Goal: Task Accomplishment & Management: Use online tool/utility

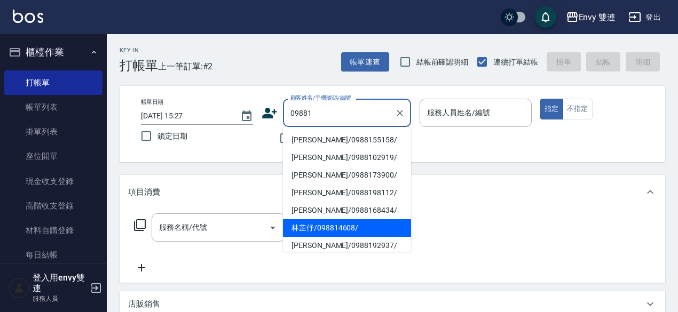
click at [357, 221] on li "林芷伃/098814608/" at bounding box center [347, 228] width 128 height 18
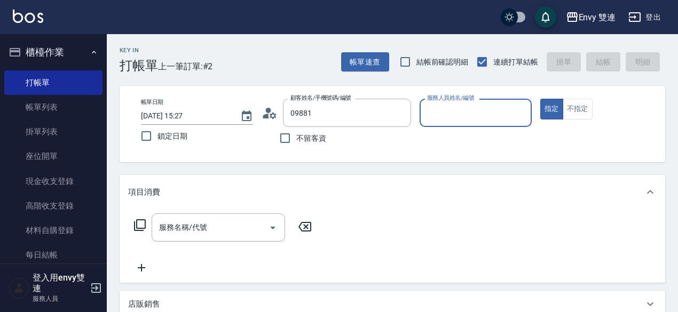
type input "林芷伃/098814608/"
type input "Zoe-9"
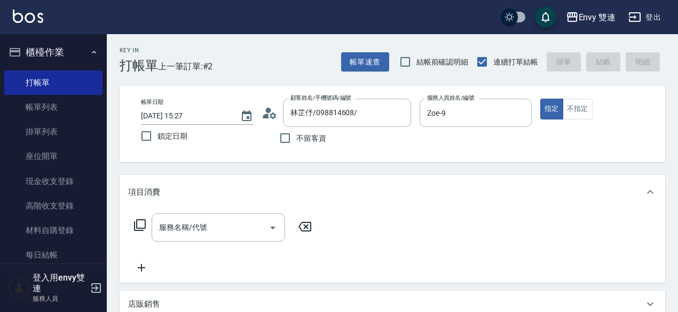
click at [264, 118] on icon at bounding box center [269, 113] width 16 height 16
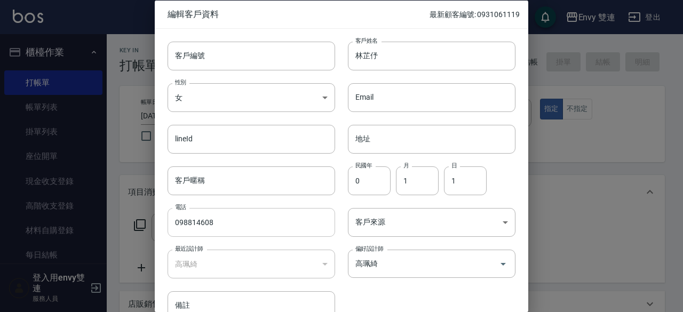
click at [190, 223] on input "098814608" at bounding box center [252, 222] width 168 height 29
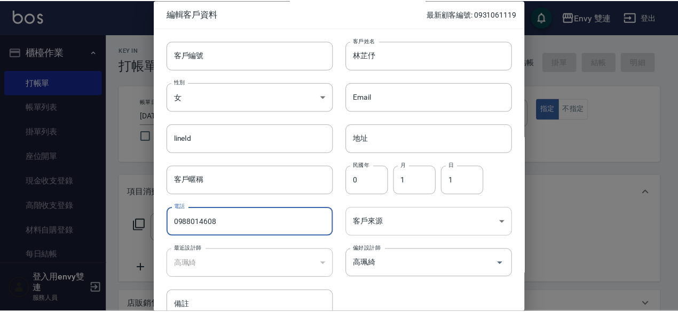
scroll to position [57, 0]
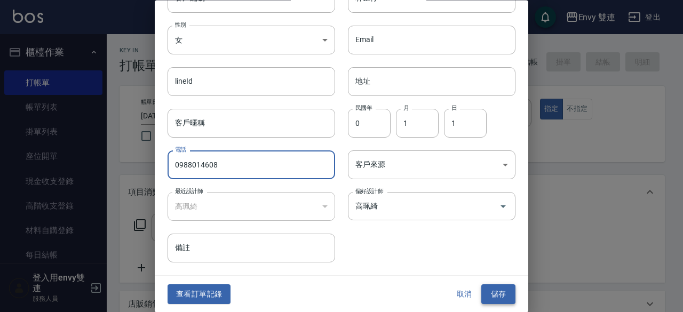
type input "0988014608"
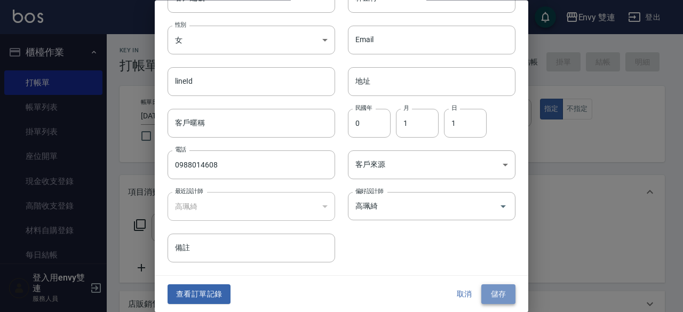
click at [496, 291] on button "儲存" at bounding box center [498, 295] width 34 height 20
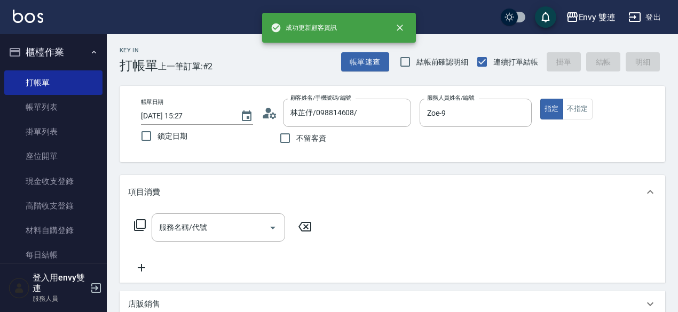
click at [317, 142] on span "不留客資" at bounding box center [311, 138] width 30 height 11
click at [296, 142] on input "不留客資" at bounding box center [285, 138] width 22 height 22
checkbox input "true"
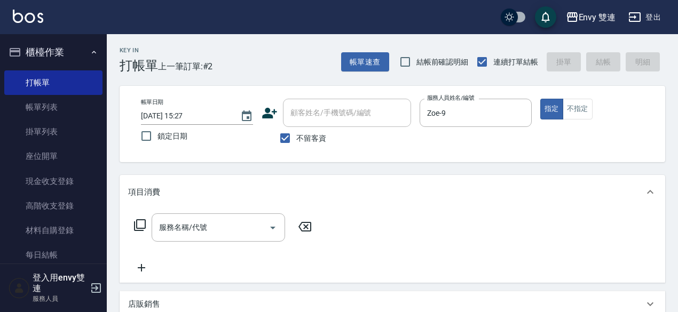
click at [317, 142] on span "不留客資" at bounding box center [311, 138] width 30 height 11
click at [296, 142] on input "不留客資" at bounding box center [285, 138] width 22 height 22
checkbox input "false"
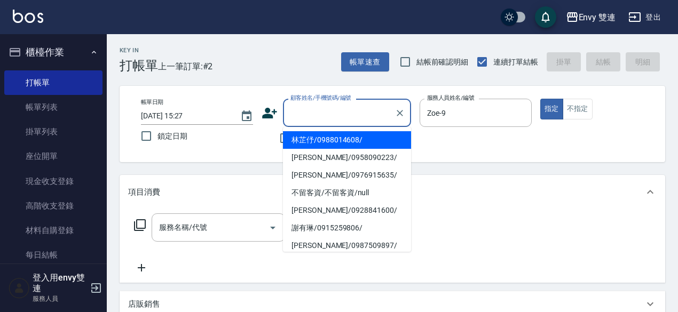
click at [322, 114] on input "顧客姓名/手機號碼/編號" at bounding box center [339, 112] width 102 height 19
click at [326, 137] on li "林芷伃/0988014608/" at bounding box center [347, 140] width 128 height 18
type input "林芷伃/0988014608/"
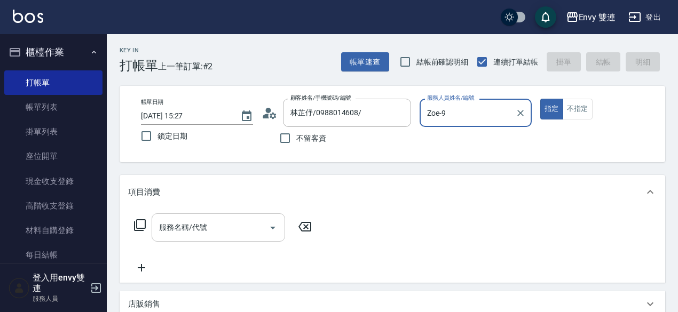
click at [196, 229] on input "服務名稱/代號" at bounding box center [210, 227] width 108 height 19
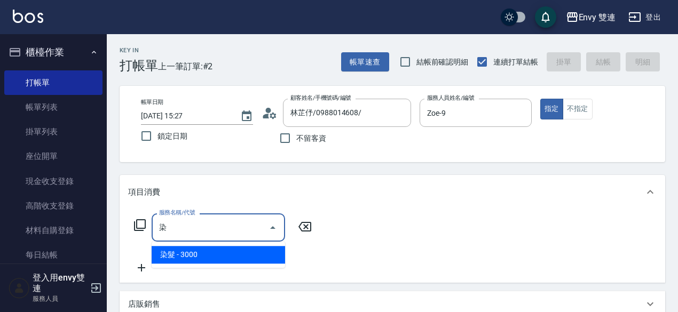
click at [206, 250] on span "染髮 - 3000" at bounding box center [218, 255] width 133 height 18
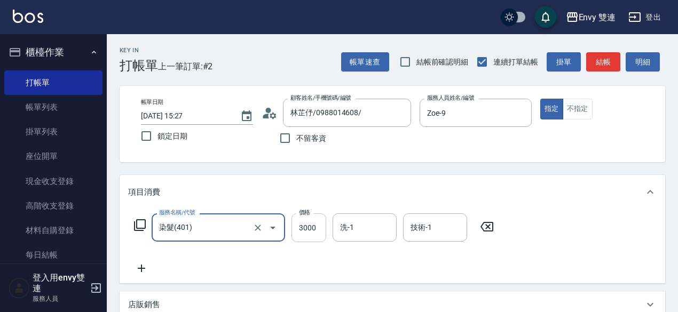
type input "染髮(401)"
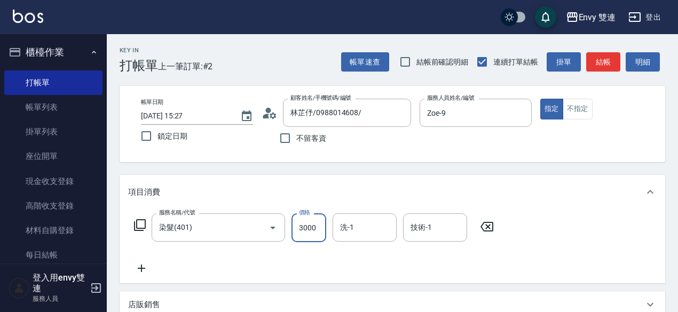
click at [310, 224] on input "3000" at bounding box center [308, 227] width 35 height 29
type input "3200"
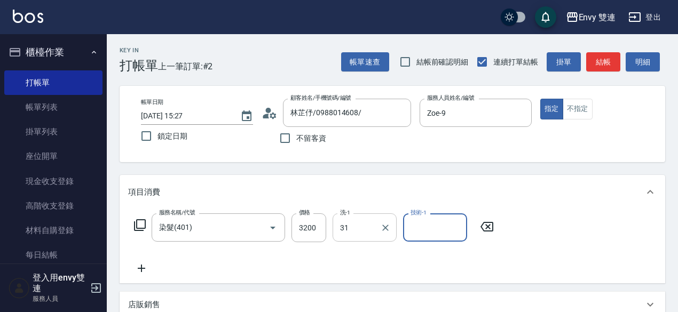
type input "Lina-31"
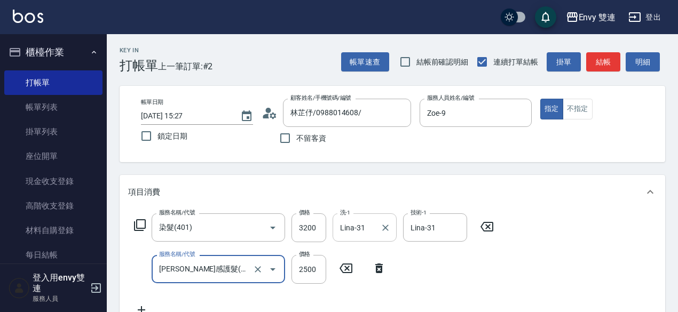
type input "[PERSON_NAME]感護髮(505)"
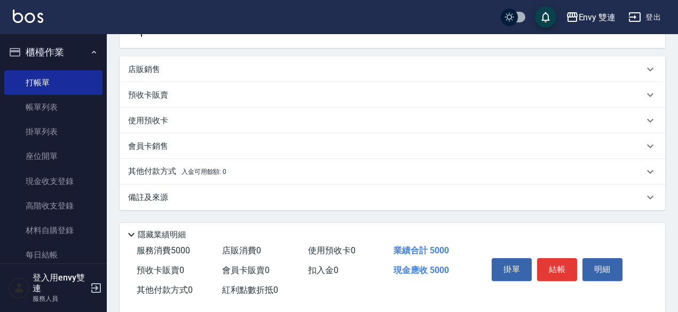
scroll to position [294, 0]
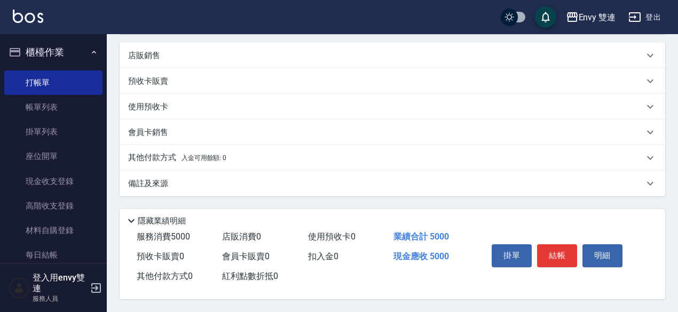
type input "1800"
click at [233, 152] on div "其他付款方式 入金可用餘額: 0" at bounding box center [385, 158] width 515 height 12
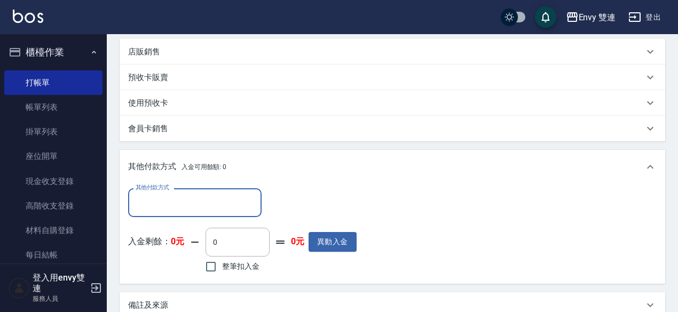
scroll to position [0, 0]
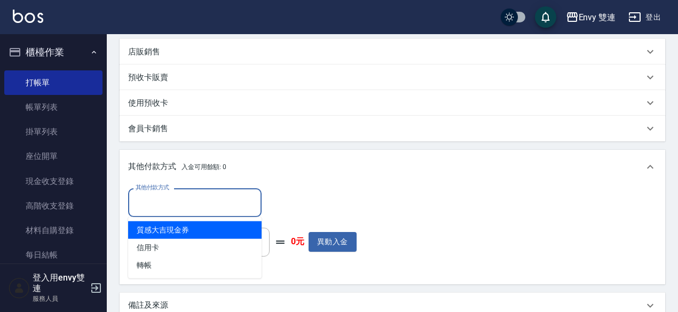
click at [206, 203] on input "其他付款方式" at bounding box center [195, 202] width 124 height 19
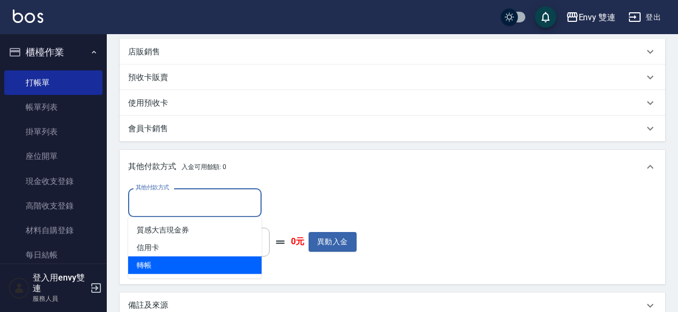
click at [187, 264] on span "轉帳" at bounding box center [194, 266] width 133 height 18
type input "轉帳"
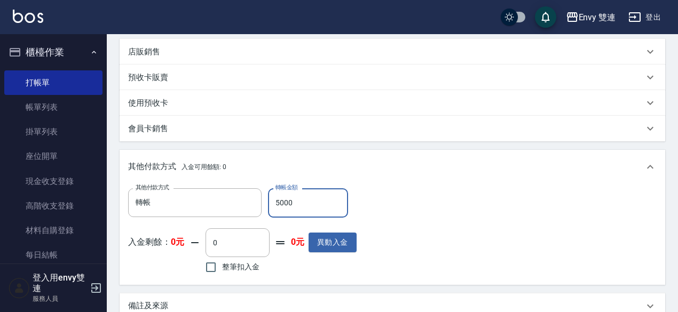
scroll to position [420, 0]
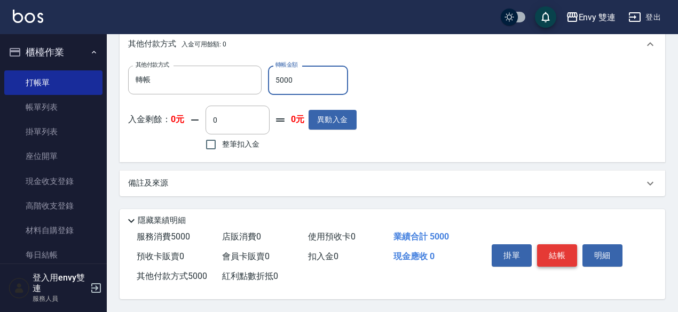
type input "5000"
click at [551, 245] on button "結帳" at bounding box center [557, 255] width 40 height 22
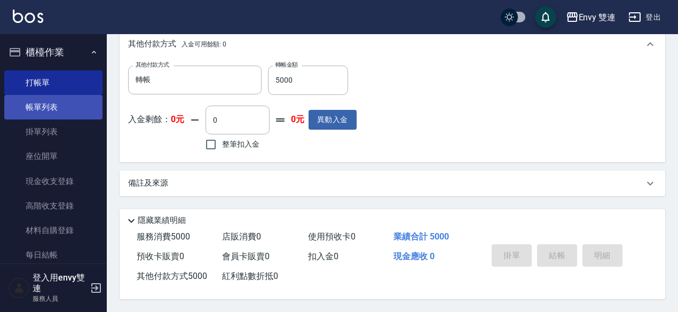
type input "[DATE] 16:27"
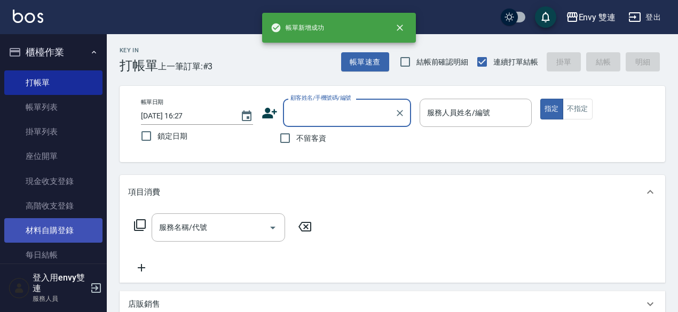
scroll to position [177, 0]
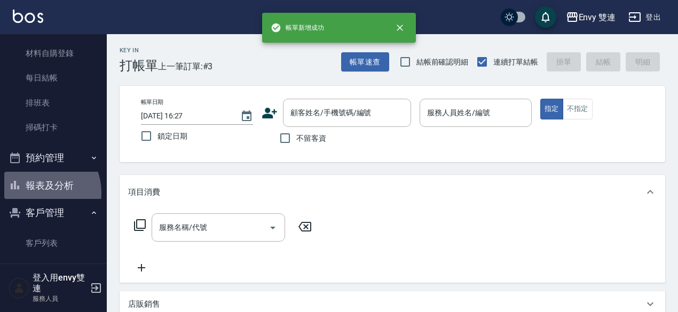
click at [35, 193] on button "報表及分析" at bounding box center [53, 186] width 98 height 28
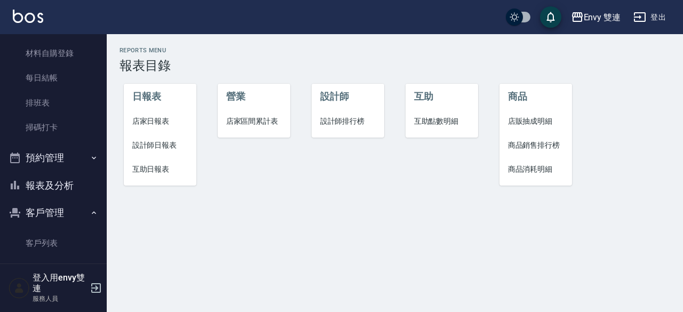
click at [165, 139] on li "設計師日報表" at bounding box center [160, 145] width 73 height 24
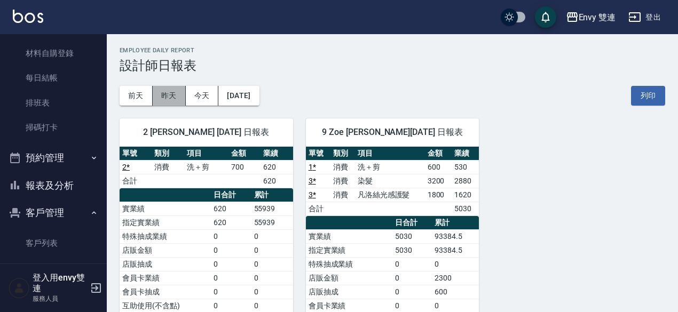
click at [171, 100] on button "昨天" at bounding box center [169, 96] width 33 height 20
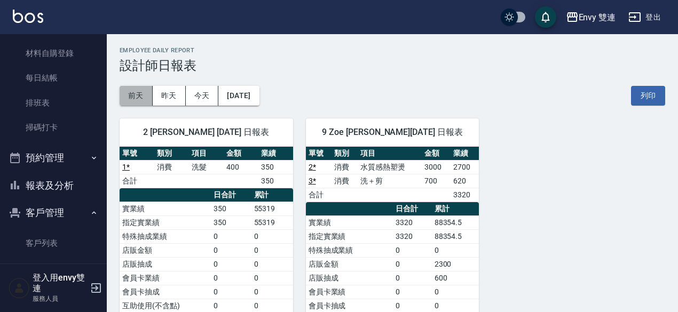
click at [139, 97] on button "前天" at bounding box center [136, 96] width 33 height 20
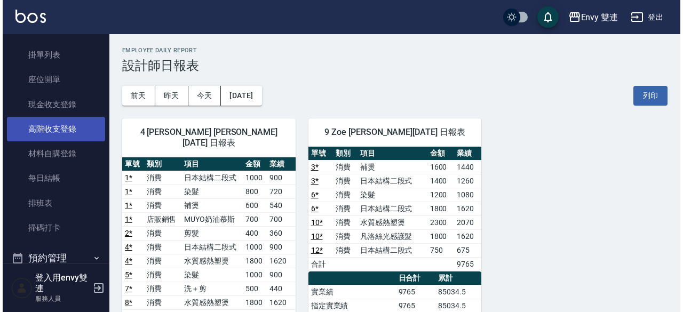
scroll to position [103, 0]
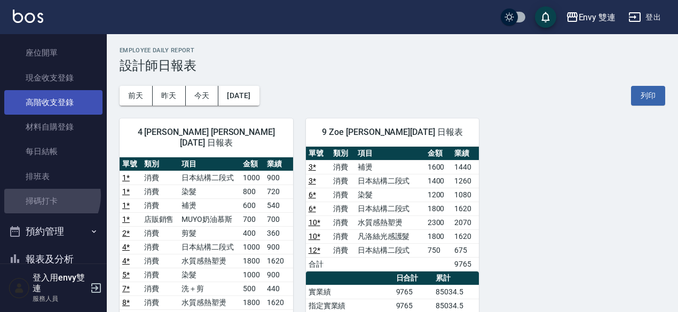
click at [45, 196] on link "掃碼打卡" at bounding box center [53, 201] width 98 height 25
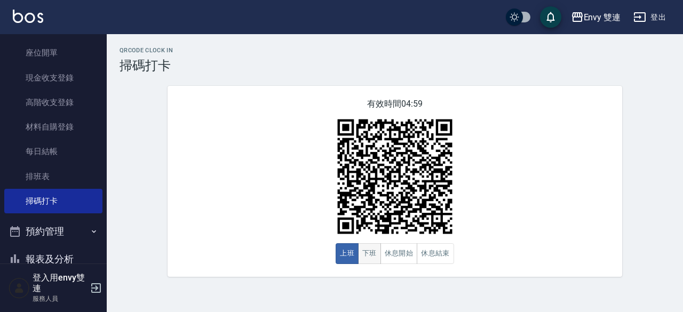
click at [363, 252] on button "下班" at bounding box center [369, 253] width 23 height 21
